Goal: Information Seeking & Learning: Learn about a topic

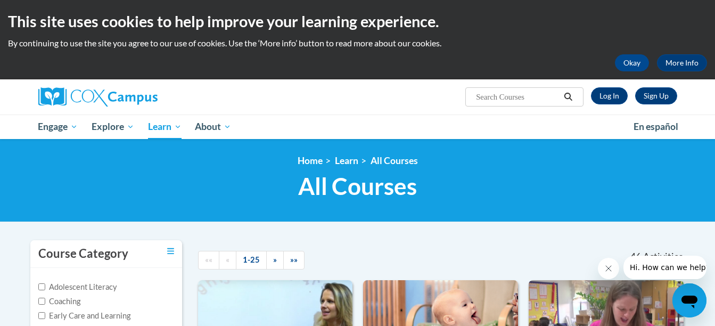
click at [514, 96] on input "Search..." at bounding box center [517, 96] width 85 height 13
type input "alphabetic principles"
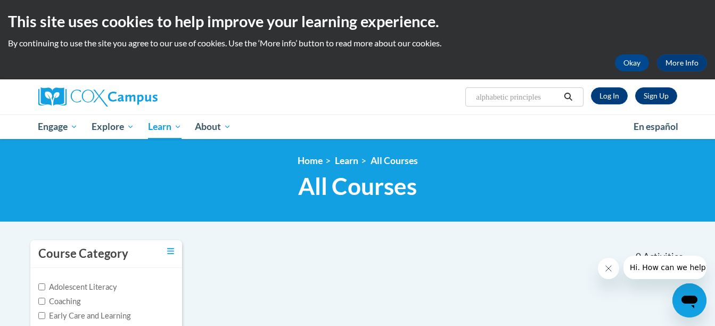
click at [549, 99] on input "alphabetic principles" at bounding box center [517, 96] width 85 height 13
type input "alphabetic principle"
drag, startPoint x: 547, startPoint y: 98, endPoint x: 451, endPoint y: 90, distance: 96.6
click at [451, 90] on div "Sign Up Log In Search Search... alphabetic principle" at bounding box center [467, 92] width 436 height 27
type input "early literac"
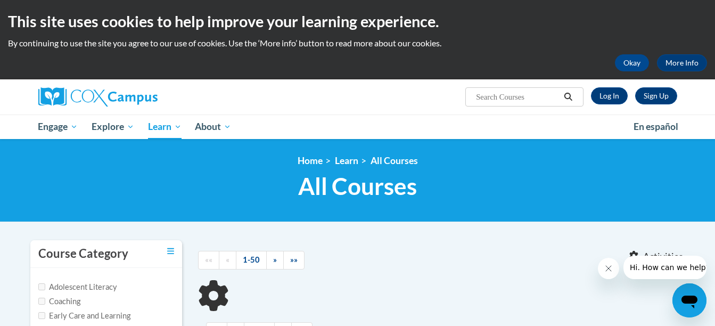
type input "early literac"
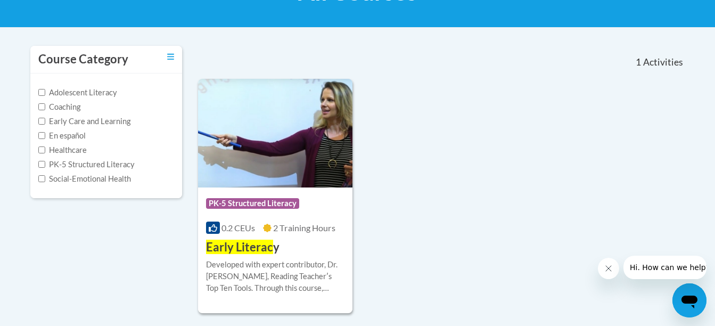
scroll to position [213, 0]
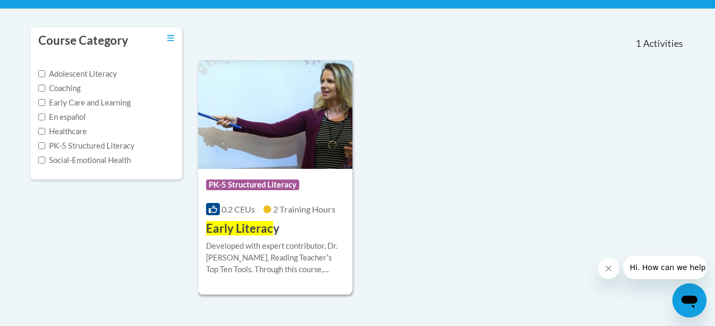
click at [304, 239] on div "More Info Start Developed with expert contributor, Dr. Deborah Glaser, Reading …" at bounding box center [275, 264] width 155 height 54
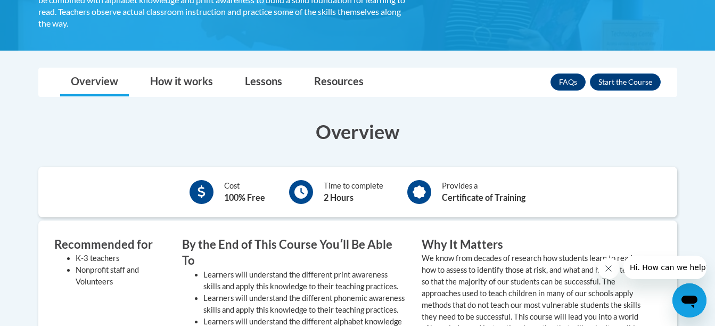
scroll to position [106, 0]
